Goal: Find specific page/section: Find specific page/section

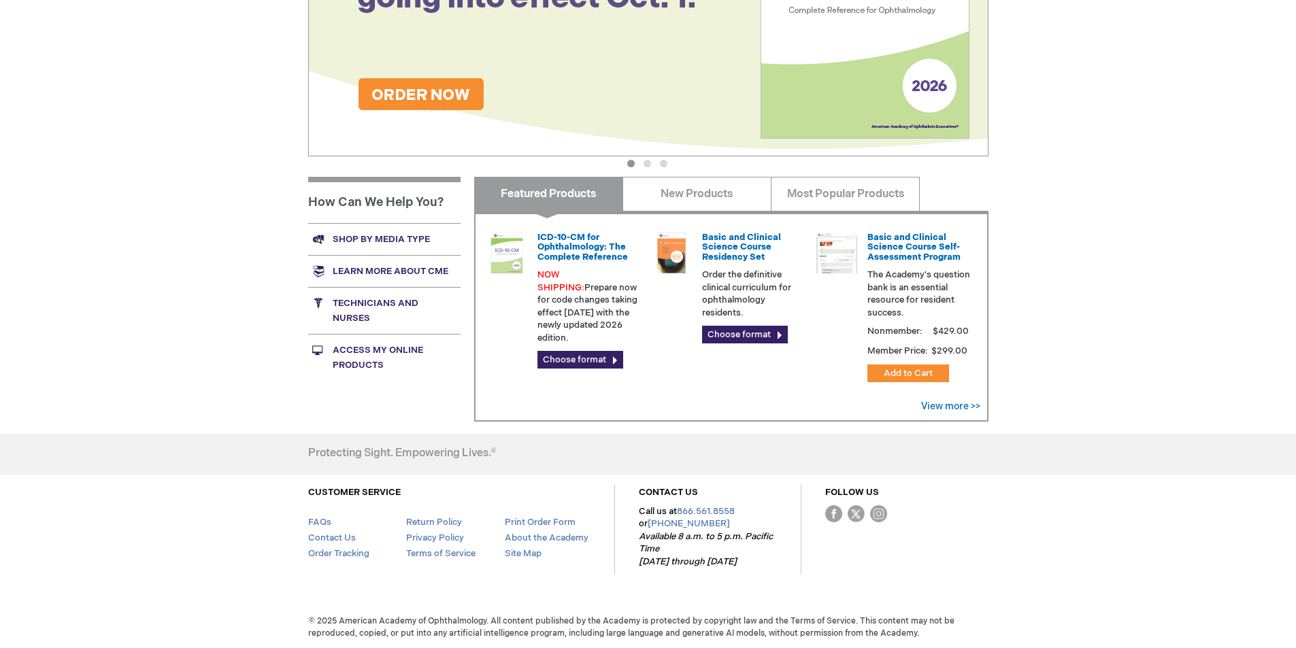
scroll to position [372, 0]
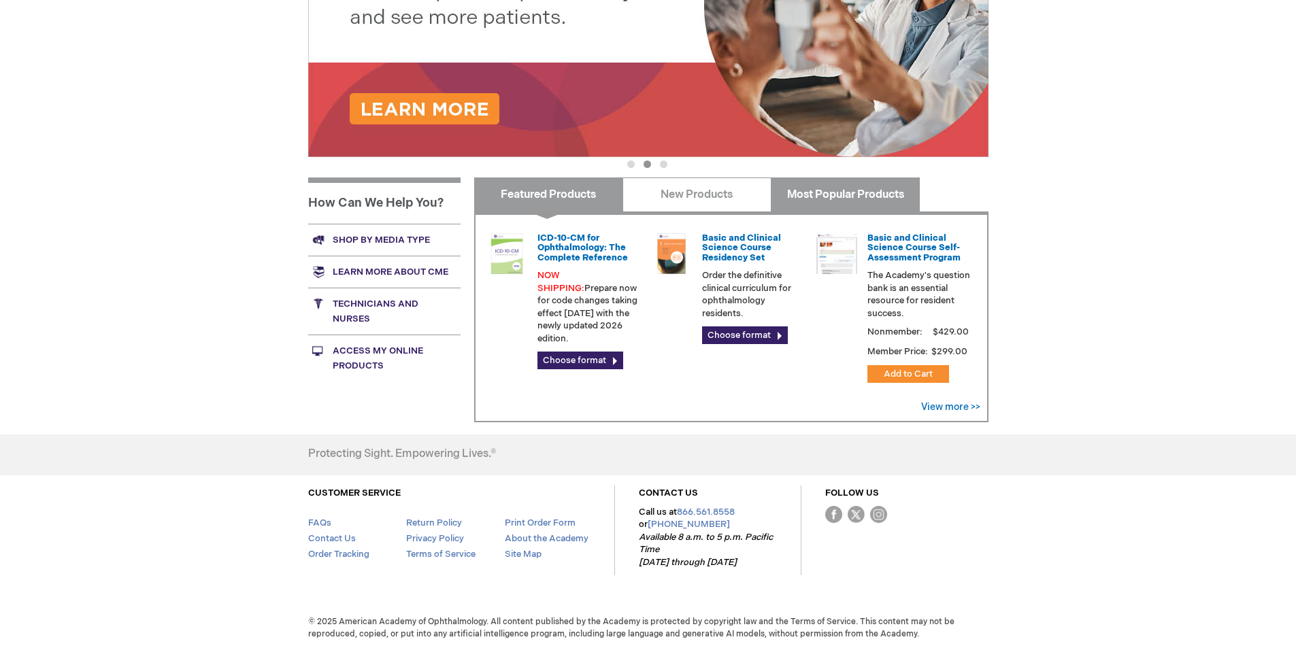
click at [822, 190] on link "Most Popular Products" at bounding box center [845, 195] width 149 height 34
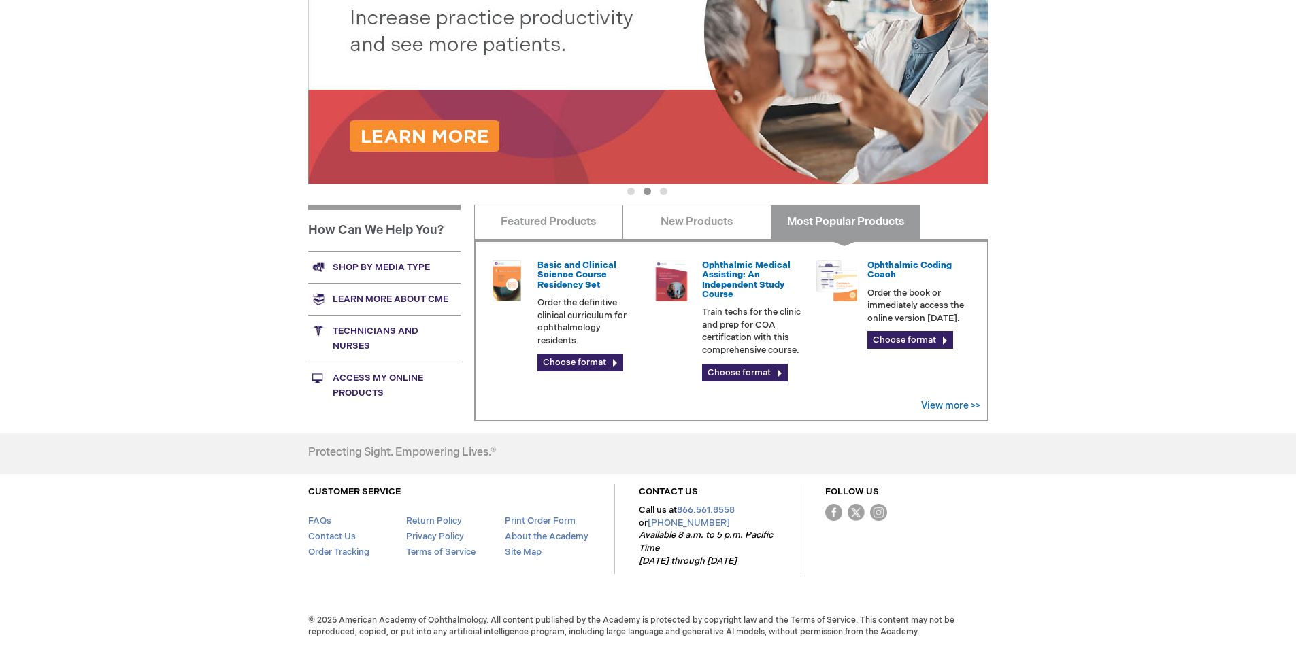
scroll to position [345, 0]
click at [739, 213] on link "New Products" at bounding box center [696, 222] width 149 height 34
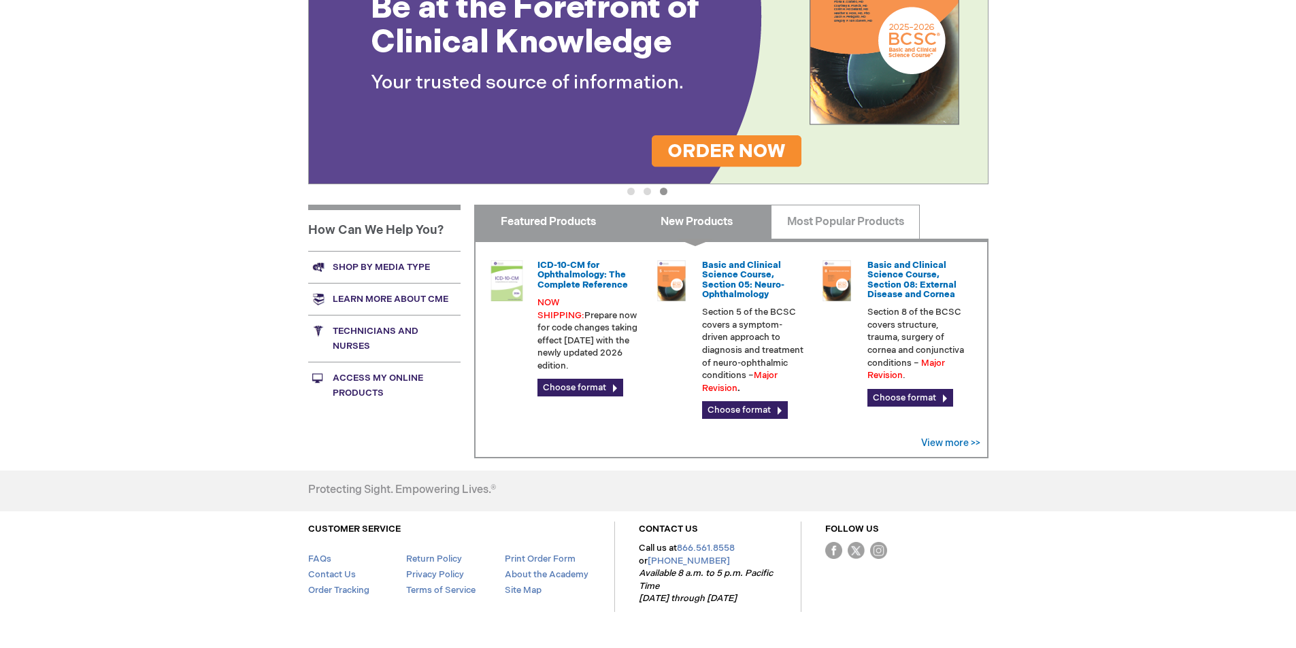
click at [588, 227] on link "Featured Products" at bounding box center [548, 222] width 149 height 34
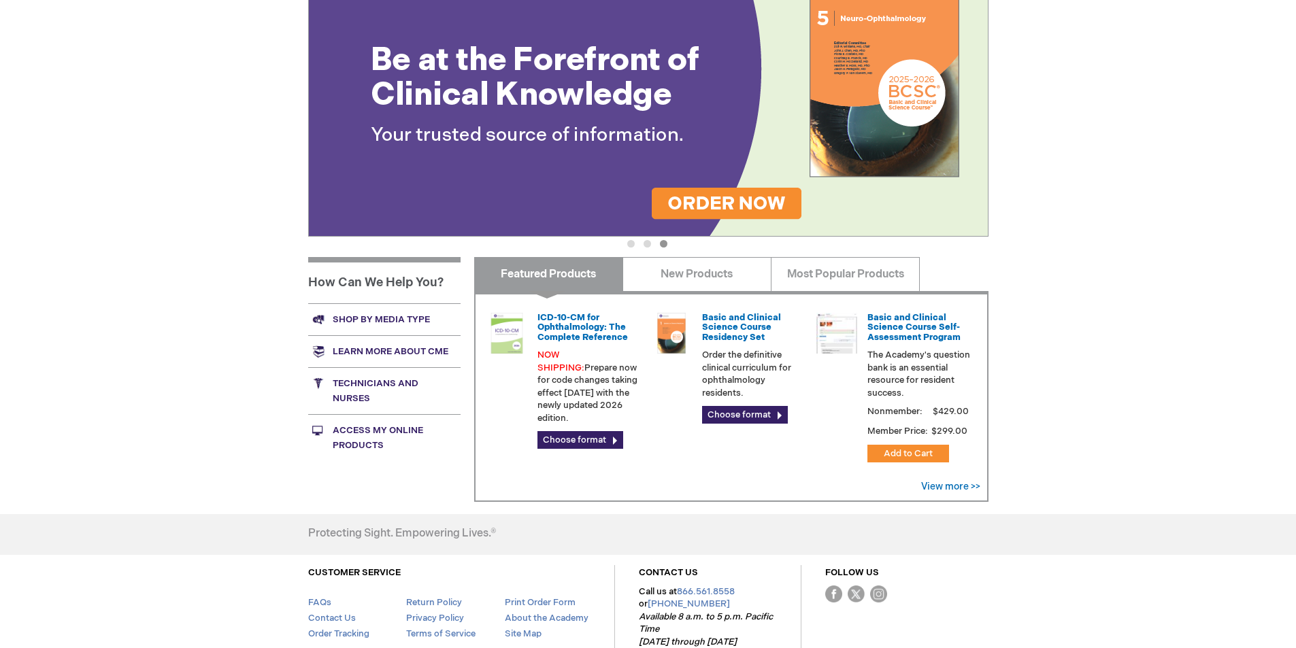
scroll to position [293, 0]
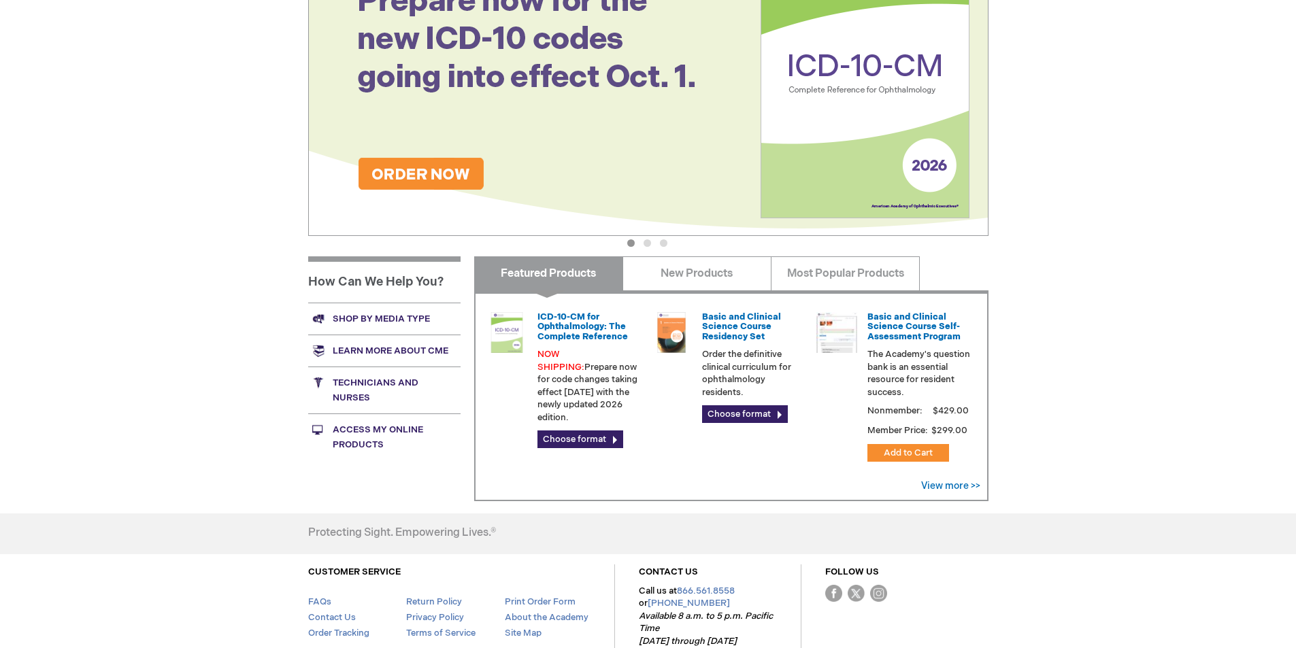
click at [363, 389] on link "Technicians and nurses" at bounding box center [384, 390] width 152 height 47
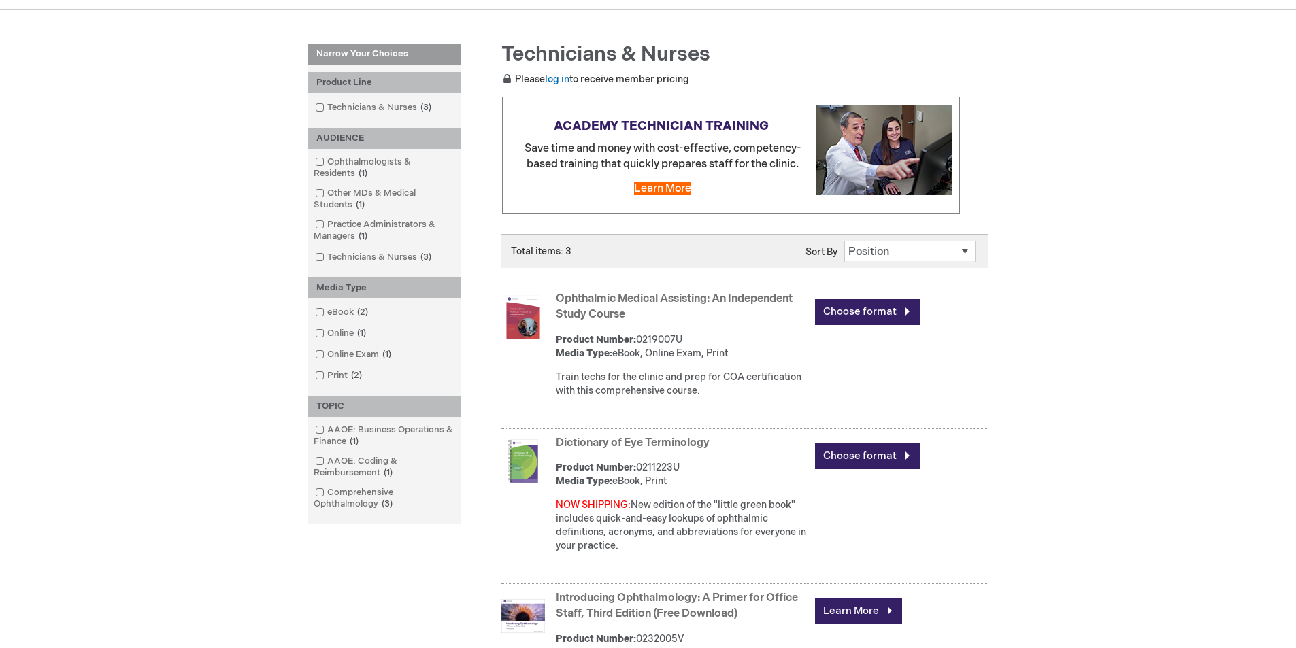
scroll to position [139, 0]
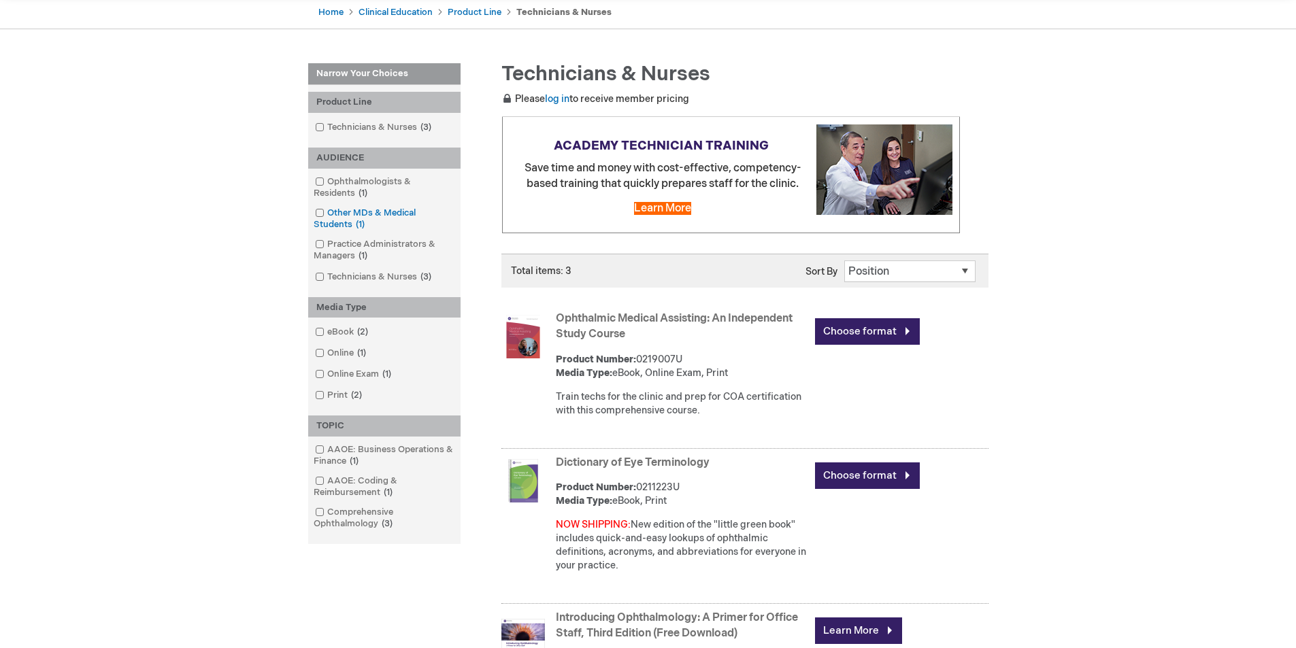
click at [384, 229] on link "Other MDs & Medical Students 1 item" at bounding box center [385, 219] width 146 height 24
